Goal: Information Seeking & Learning: Learn about a topic

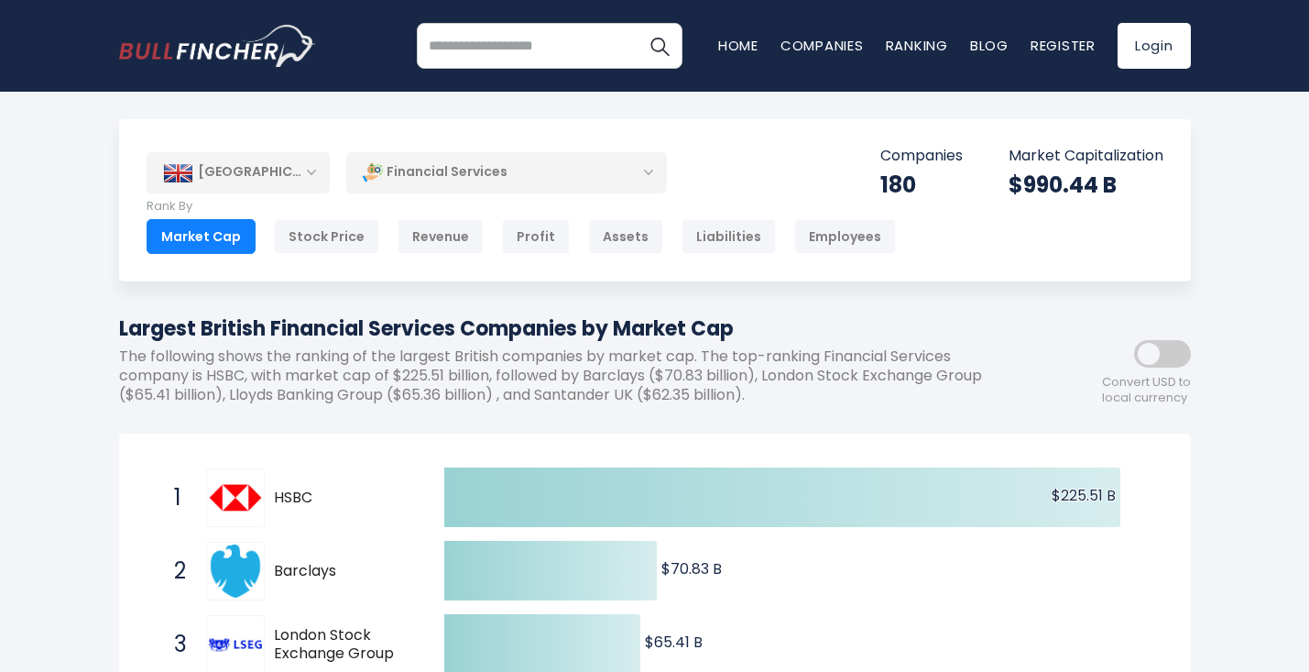
click at [319, 149] on div "[GEOGRAPHIC_DATA] Entire World 30,364 [GEOGRAPHIC_DATA] [GEOGRAPHIC_DATA] 3,960…" at bounding box center [655, 200] width 1072 height 162
click at [319, 161] on div "[GEOGRAPHIC_DATA]" at bounding box center [238, 172] width 183 height 40
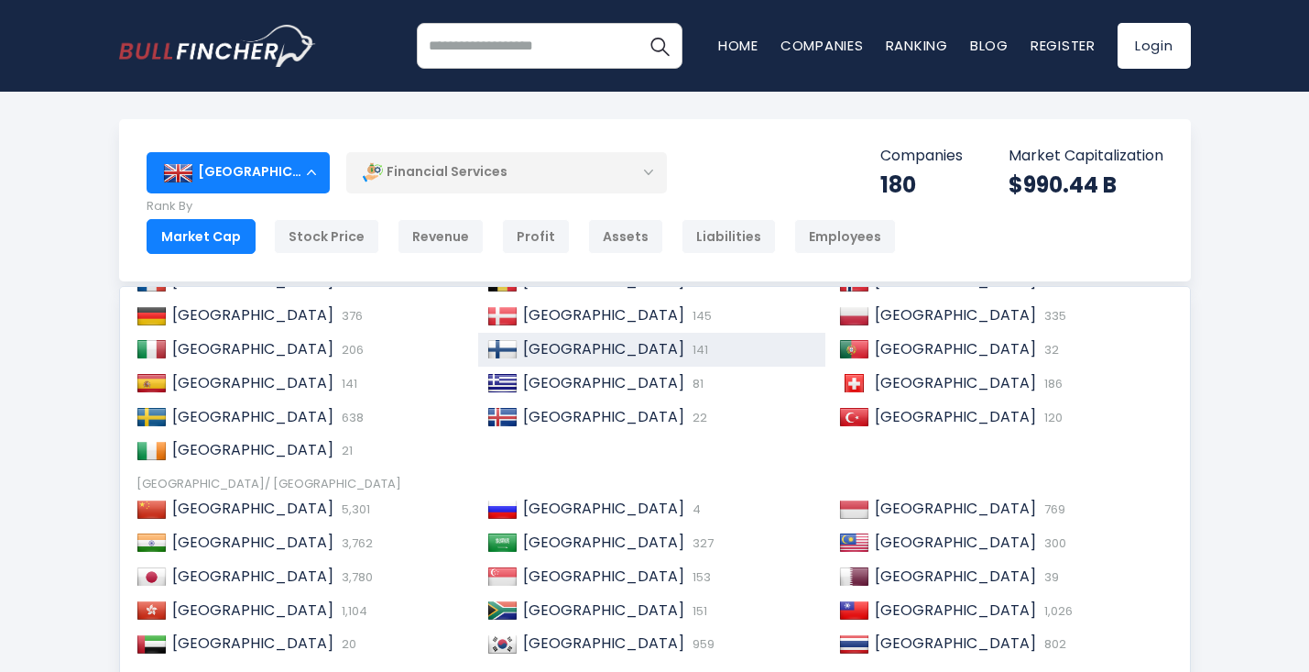
scroll to position [202, 0]
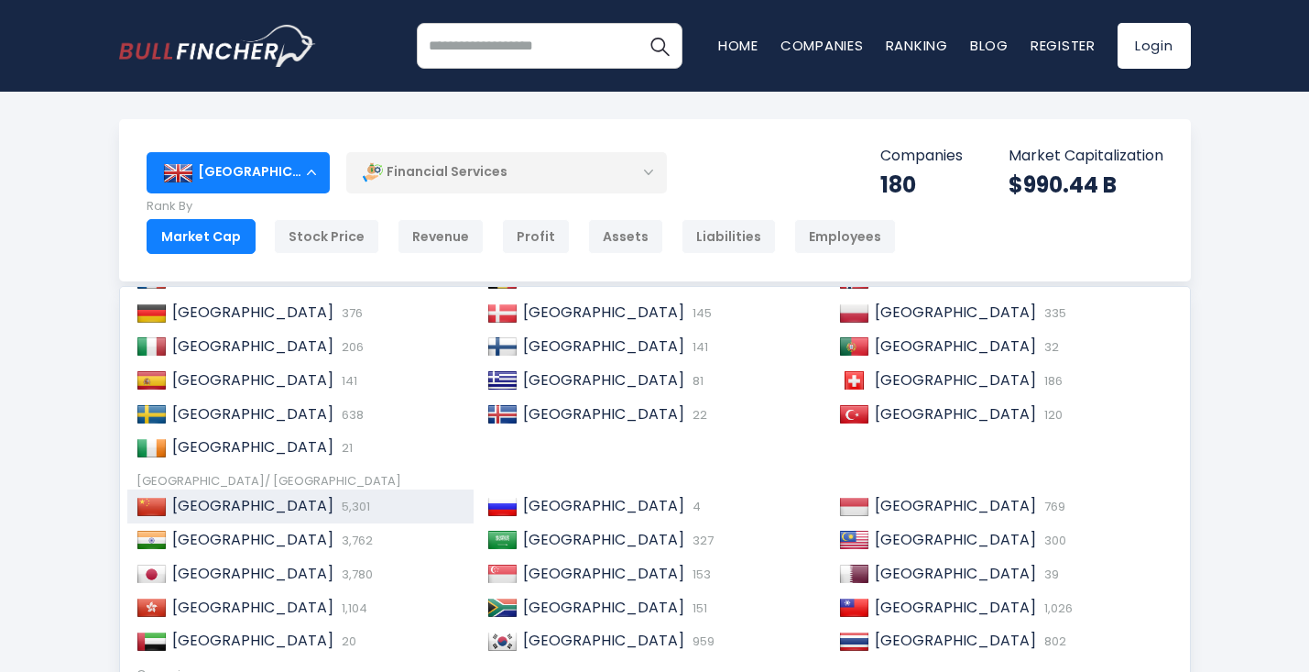
click at [272, 499] on div "China 5,301" at bounding box center [316, 506] width 299 height 19
